Goal: Information Seeking & Learning: Understand process/instructions

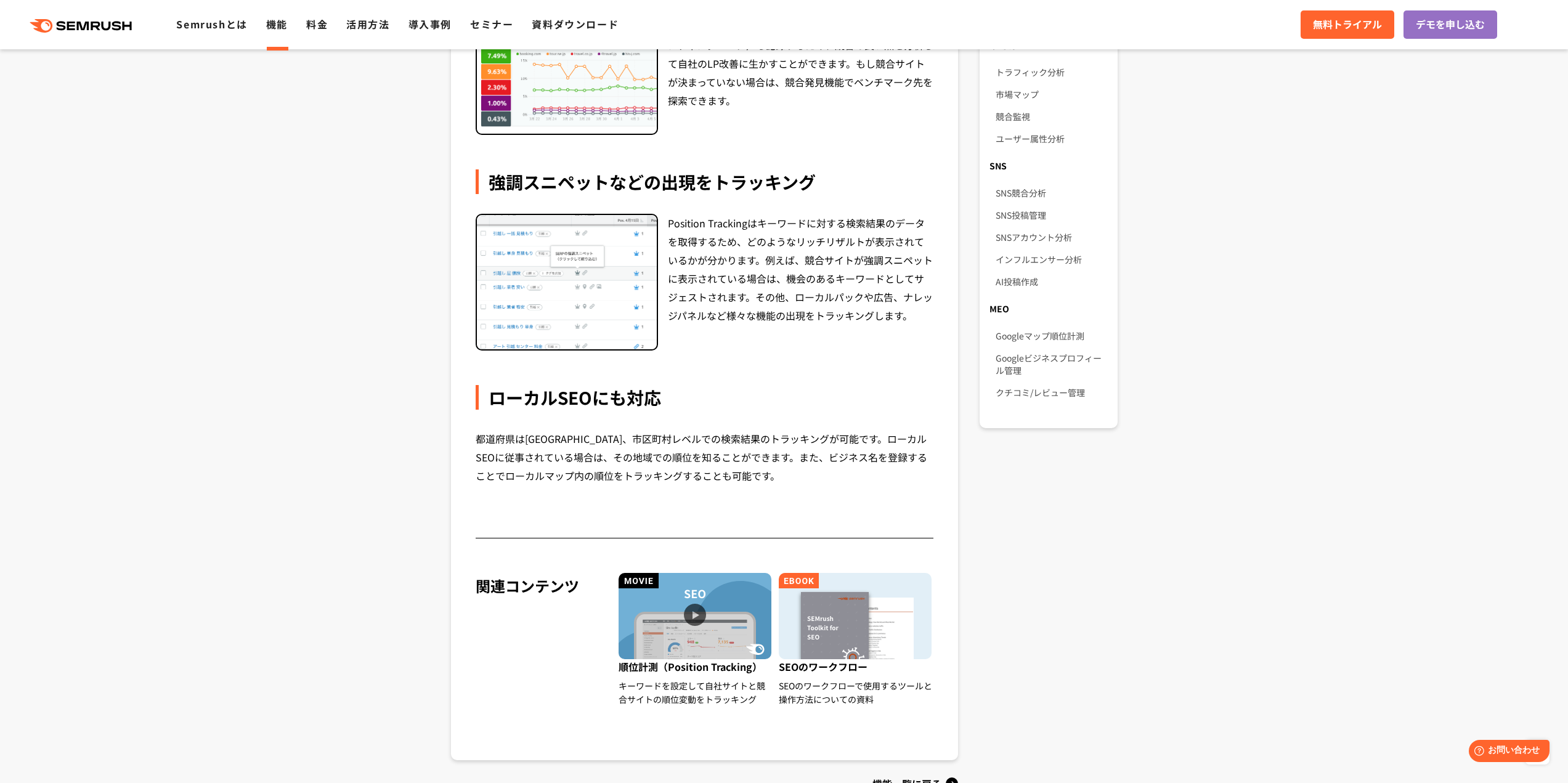
scroll to position [1109, 0]
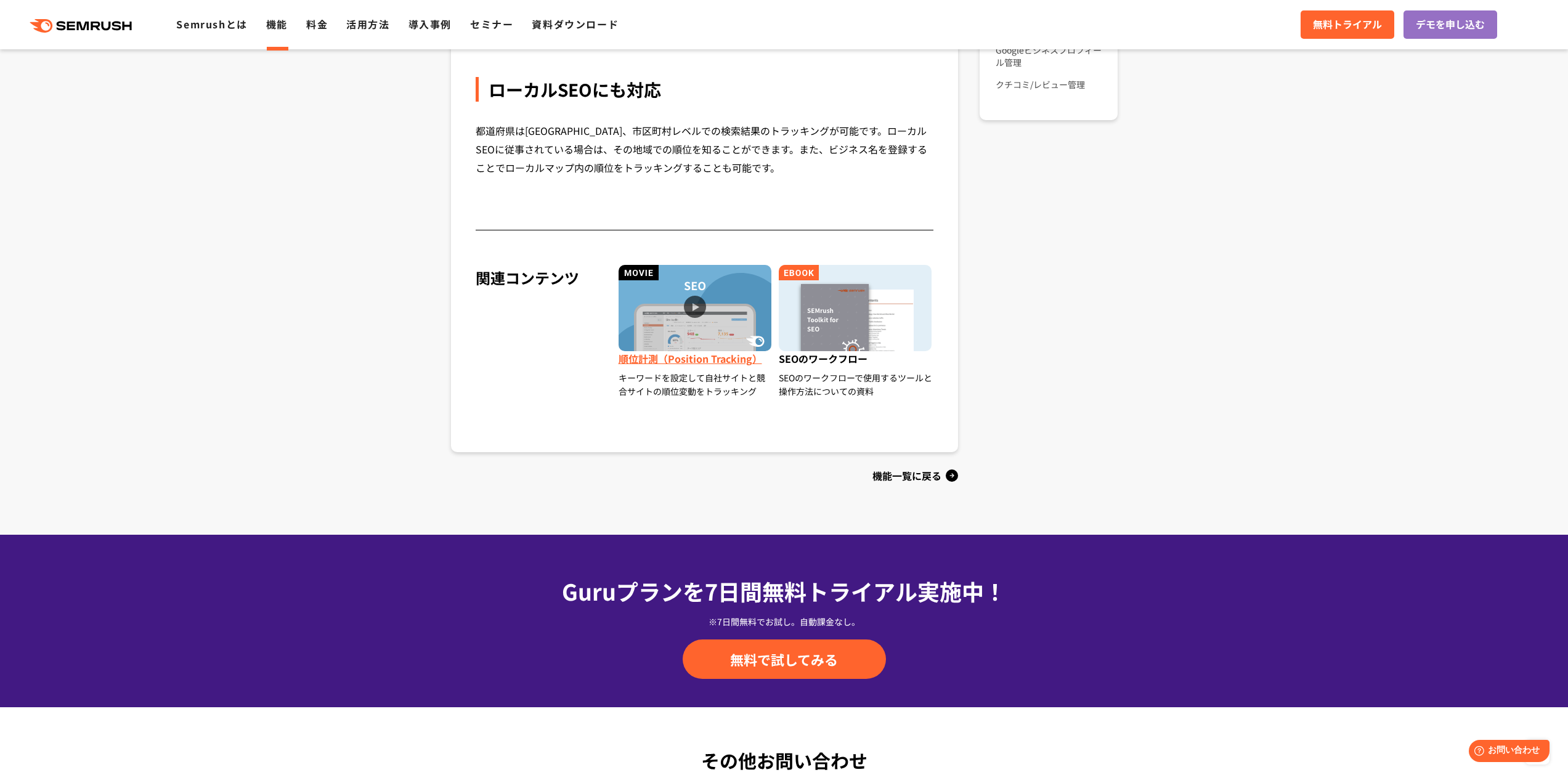
click at [707, 320] on img at bounding box center [695, 308] width 153 height 86
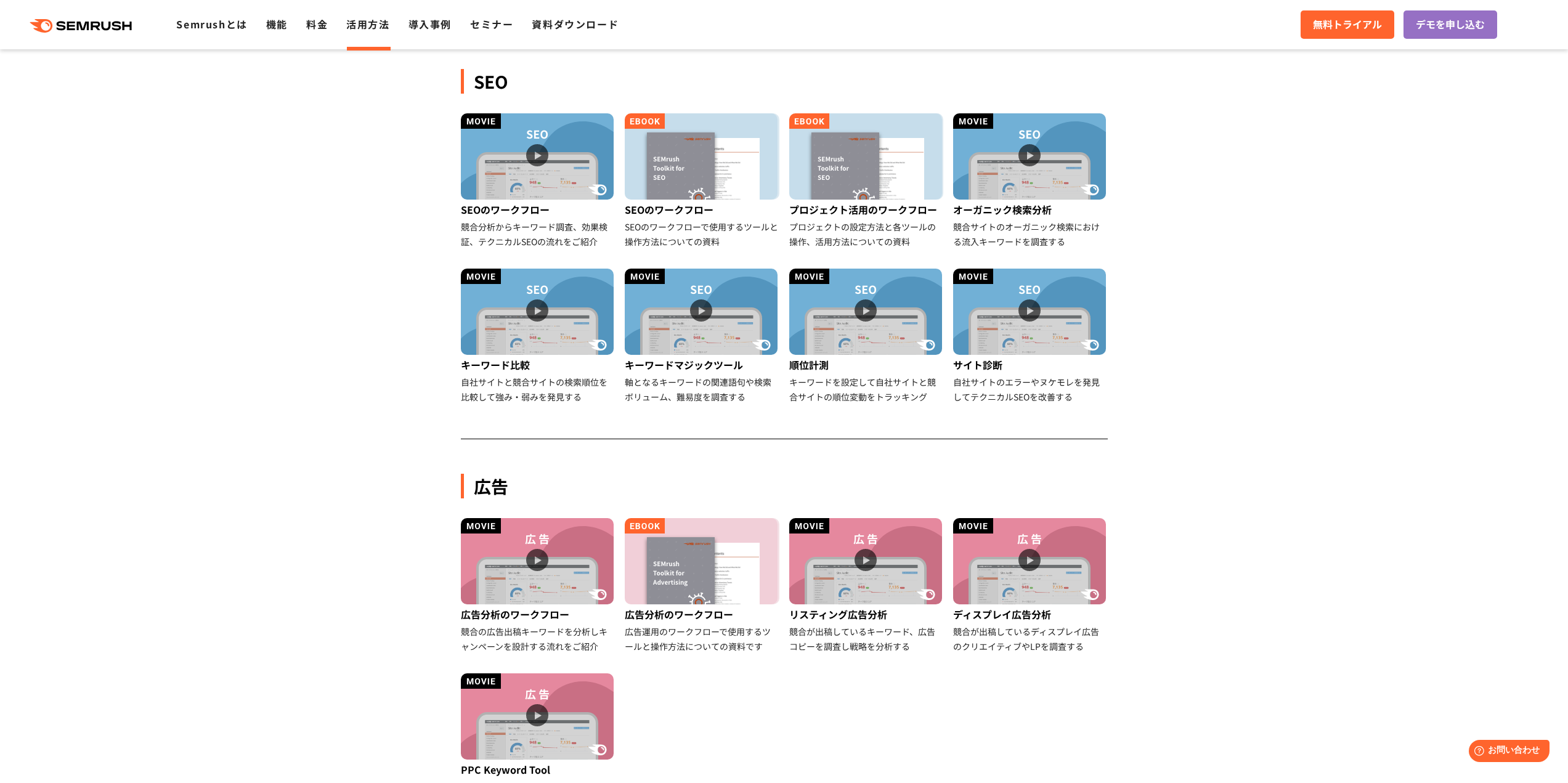
click at [1323, 338] on section "SEO SEOのワークフロー 競合分析からキーワード調査、効果検証、テクニカルSEOの流れをご紹介 SEOのワークフロー SEOのワークフローで使用するツール…" at bounding box center [784, 672] width 1568 height 1343
click at [876, 339] on img at bounding box center [866, 312] width 153 height 86
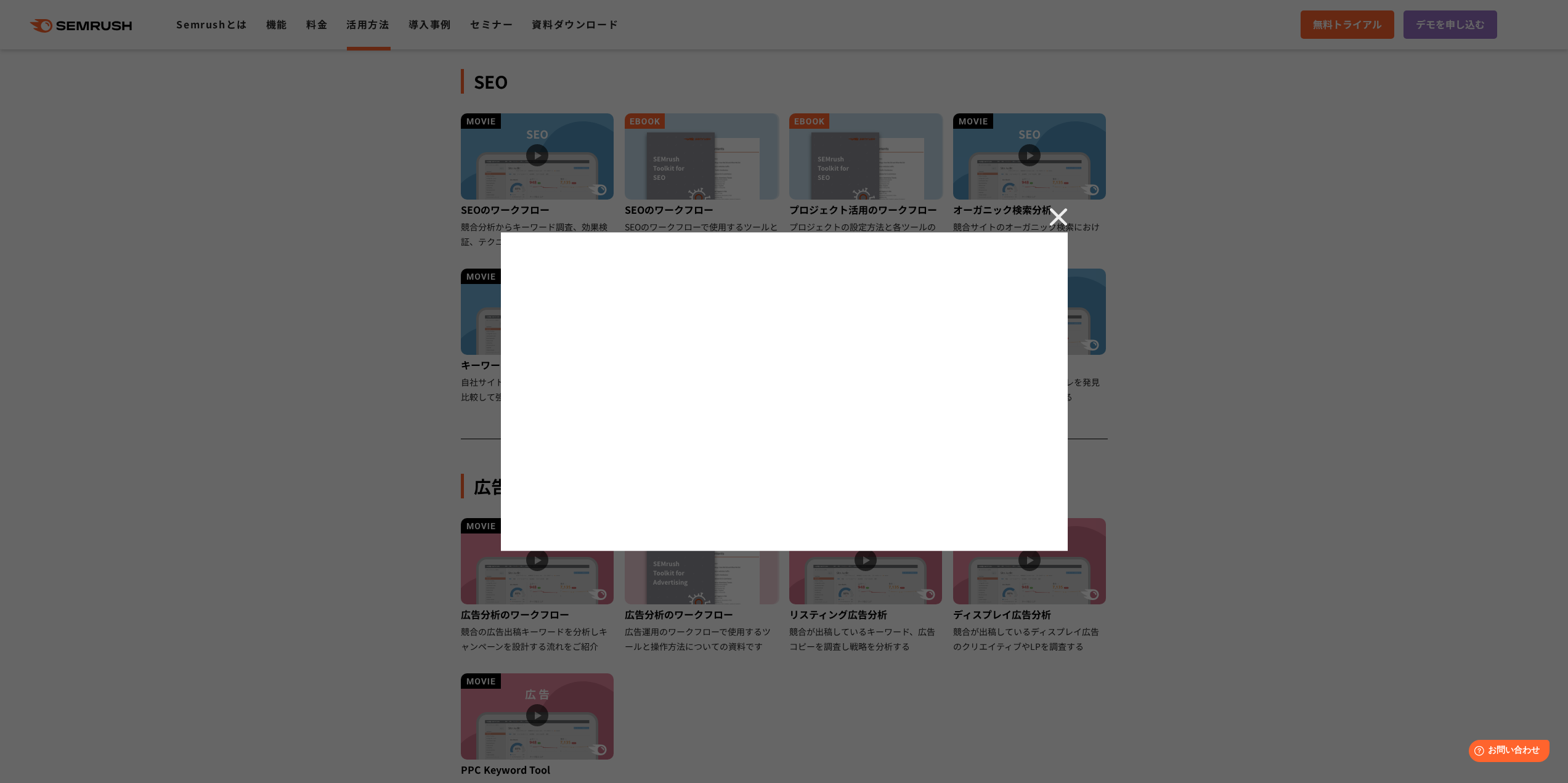
click at [1293, 377] on div at bounding box center [784, 391] width 1568 height 783
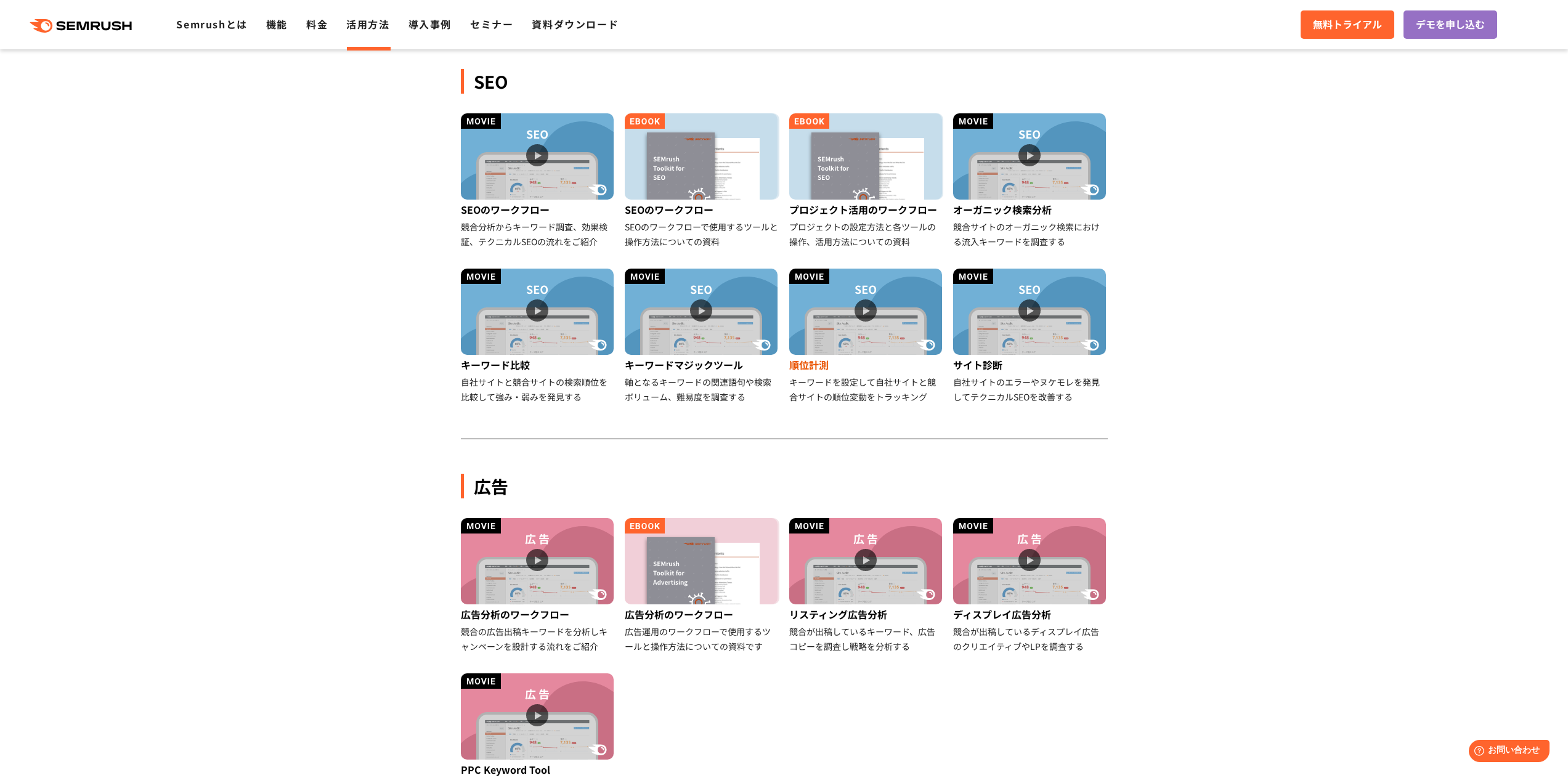
click at [830, 292] on img at bounding box center [866, 312] width 153 height 86
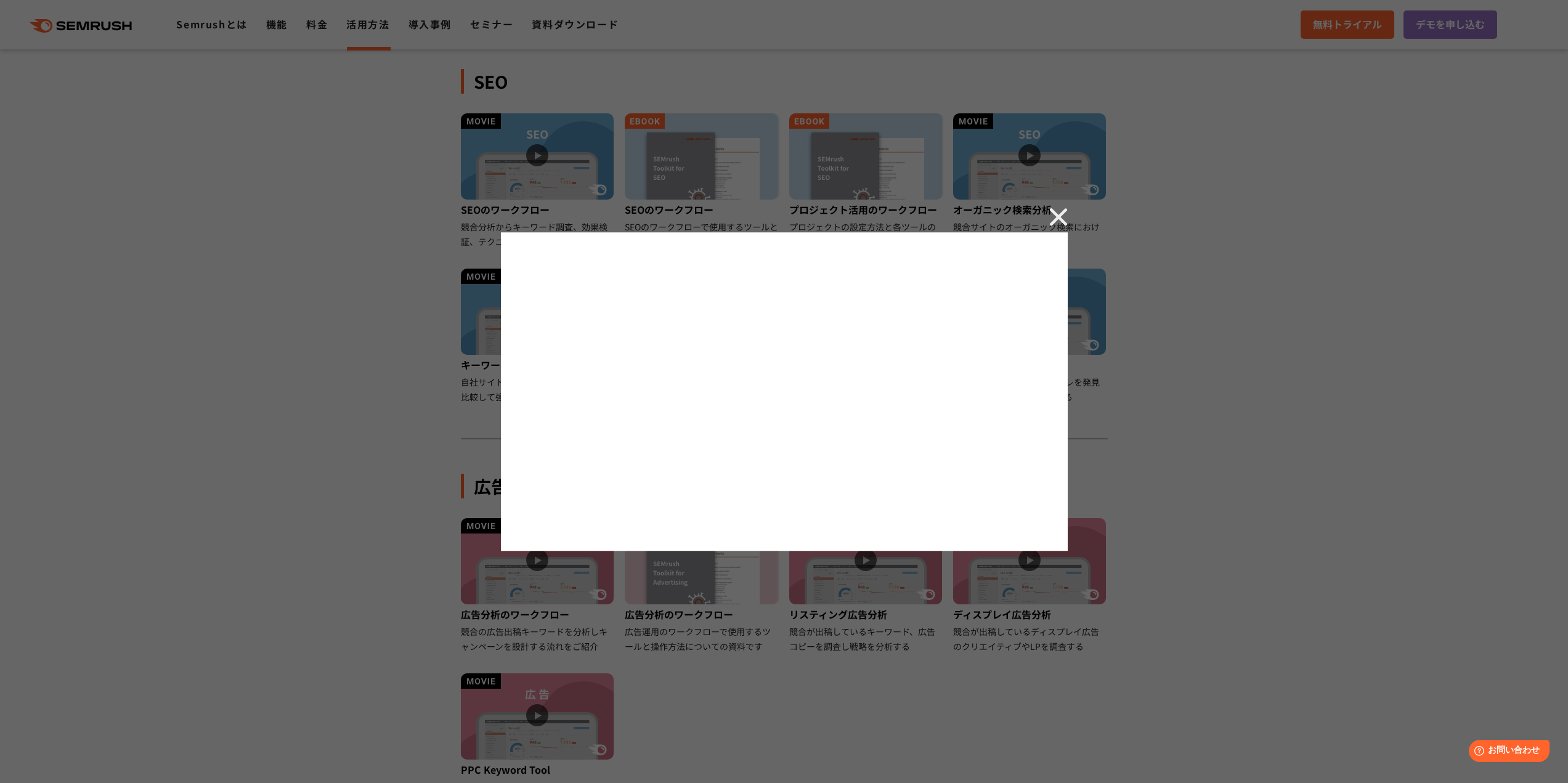
click at [255, 144] on div at bounding box center [784, 391] width 1568 height 783
